Goal: Task Accomplishment & Management: Complete application form

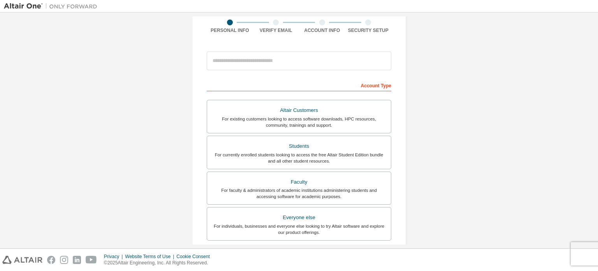
scroll to position [183, 0]
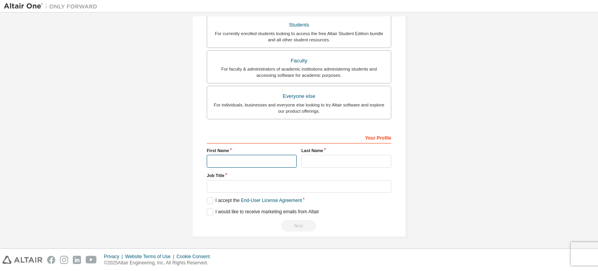
click at [229, 162] on input "text" at bounding box center [252, 161] width 90 height 13
type input "*****"
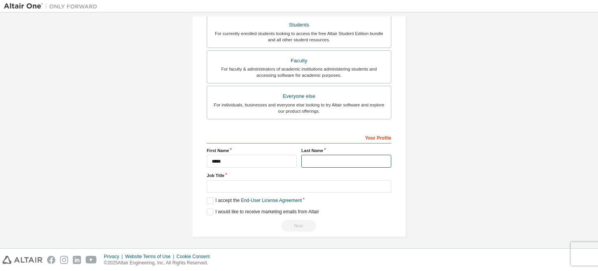
click at [307, 162] on input "text" at bounding box center [346, 161] width 90 height 13
type input "*********"
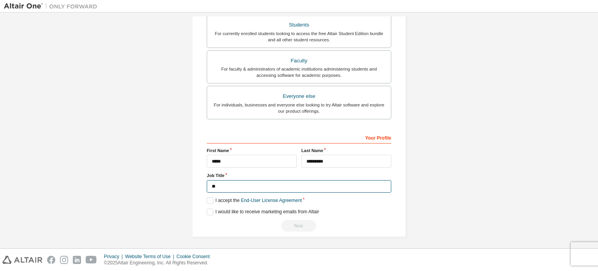
click at [287, 183] on input "**" at bounding box center [299, 186] width 185 height 13
type input "*"
type input "*******"
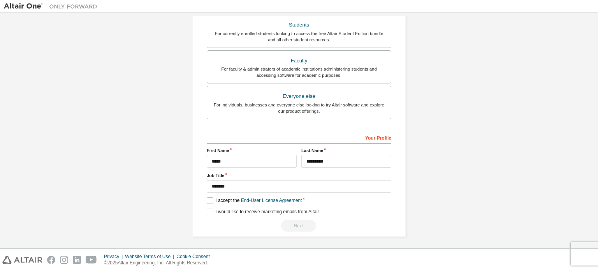
click at [210, 198] on label "I accept the End-User License Agreement" at bounding box center [254, 200] width 95 height 7
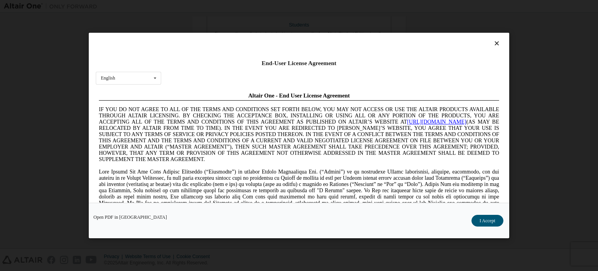
scroll to position [0, 0]
click at [210, 198] on span at bounding box center [299, 196] width 400 height 56
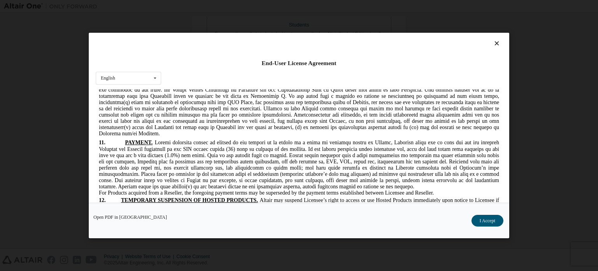
scroll to position [1538, 0]
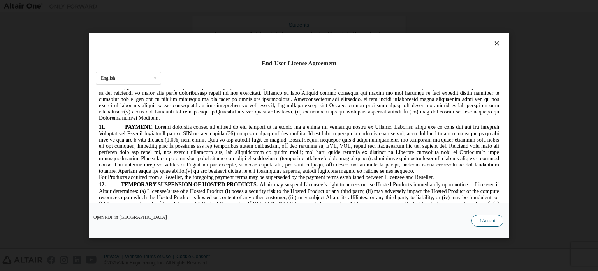
click at [487, 221] on button "I Accept" at bounding box center [488, 221] width 32 height 12
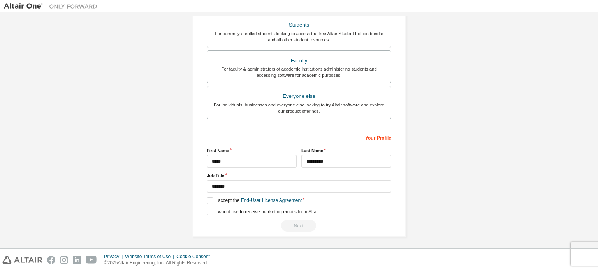
click at [295, 224] on div "Next" at bounding box center [299, 226] width 185 height 12
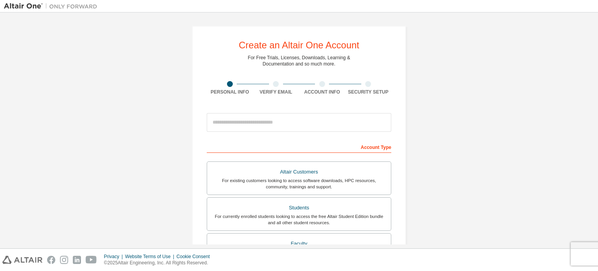
scroll to position [33, 0]
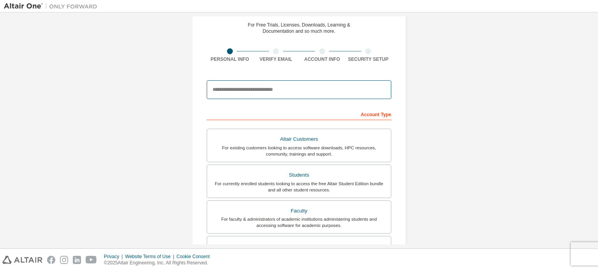
click at [232, 87] on input "email" at bounding box center [299, 89] width 185 height 19
type input "**********"
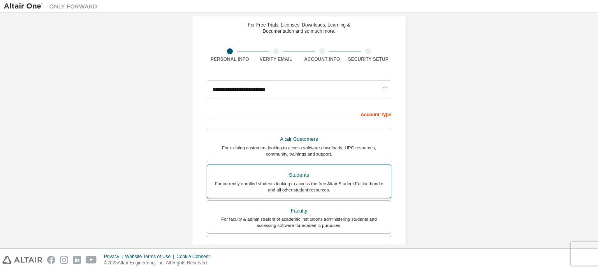
click at [307, 180] on div "For currently enrolled students looking to access the free Altair Student Editi…" at bounding box center [299, 186] width 174 height 12
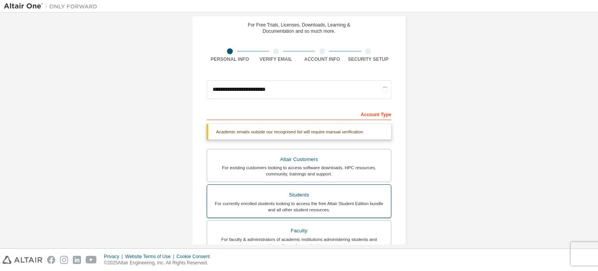
click at [259, 202] on div "Altair Customers For existing customers looking to access software downloads, H…" at bounding box center [299, 220] width 185 height 143
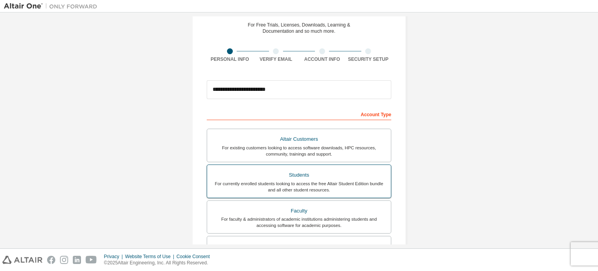
click at [274, 188] on div "For currently enrolled students looking to access the free Altair Student Editi…" at bounding box center [299, 186] width 174 height 12
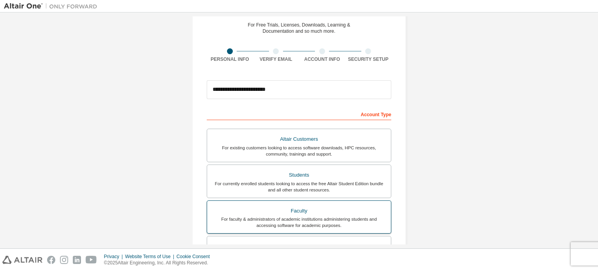
scroll to position [183, 0]
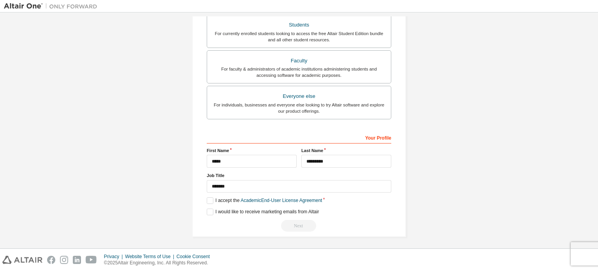
click at [295, 224] on div "Next" at bounding box center [299, 226] width 185 height 12
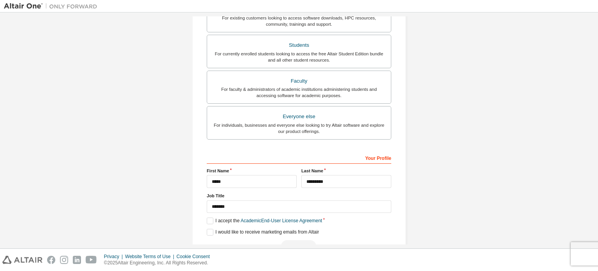
scroll to position [176, 0]
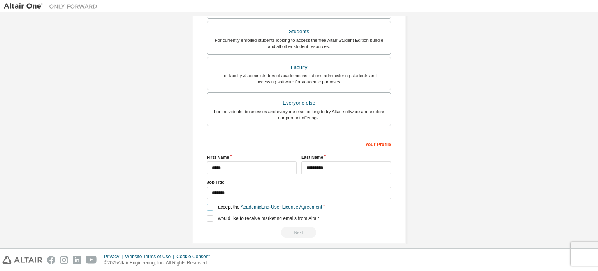
click at [207, 206] on label "I accept the Academic End-User License Agreement" at bounding box center [264, 207] width 115 height 7
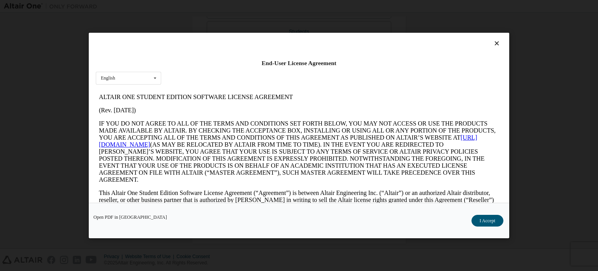
scroll to position [11, 0]
click at [491, 225] on button "I Accept" at bounding box center [488, 221] width 32 height 12
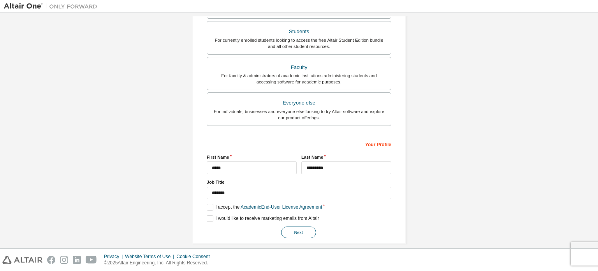
click at [303, 227] on button "Next" at bounding box center [298, 232] width 35 height 12
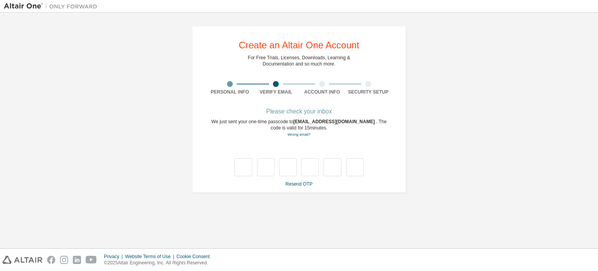
type input "*"
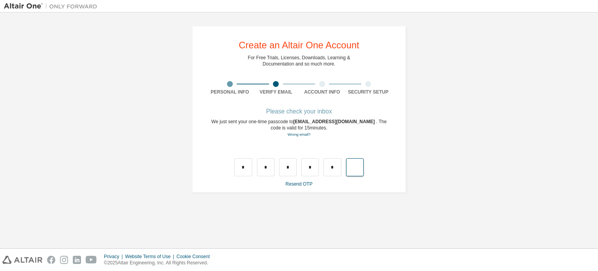
type input "*"
